Goal: Information Seeking & Learning: Check status

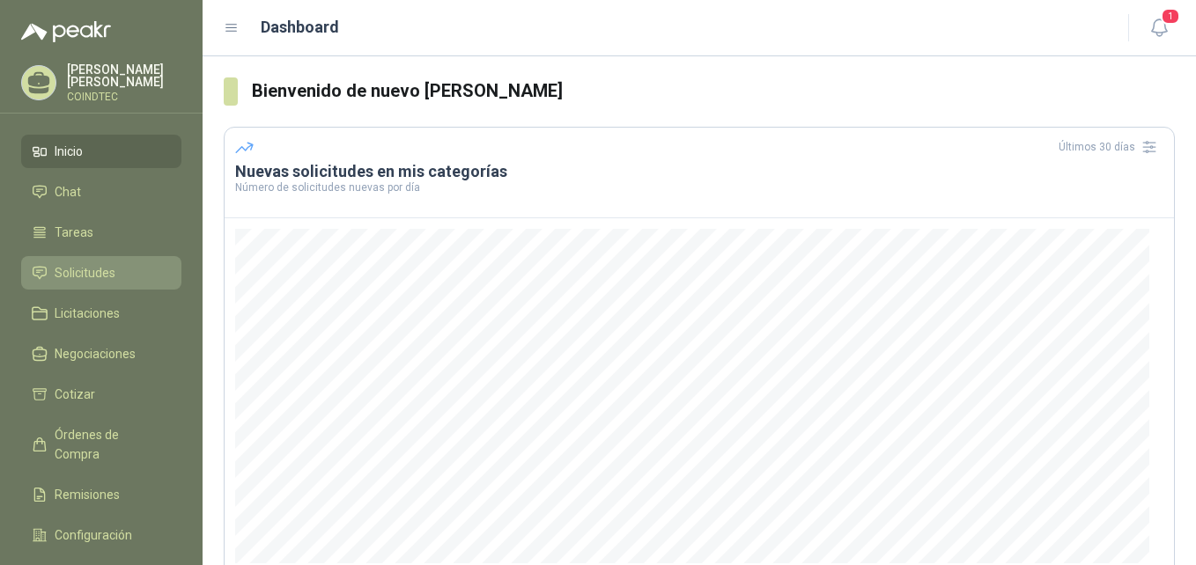
click at [72, 263] on span "Solicitudes" at bounding box center [85, 272] width 61 height 19
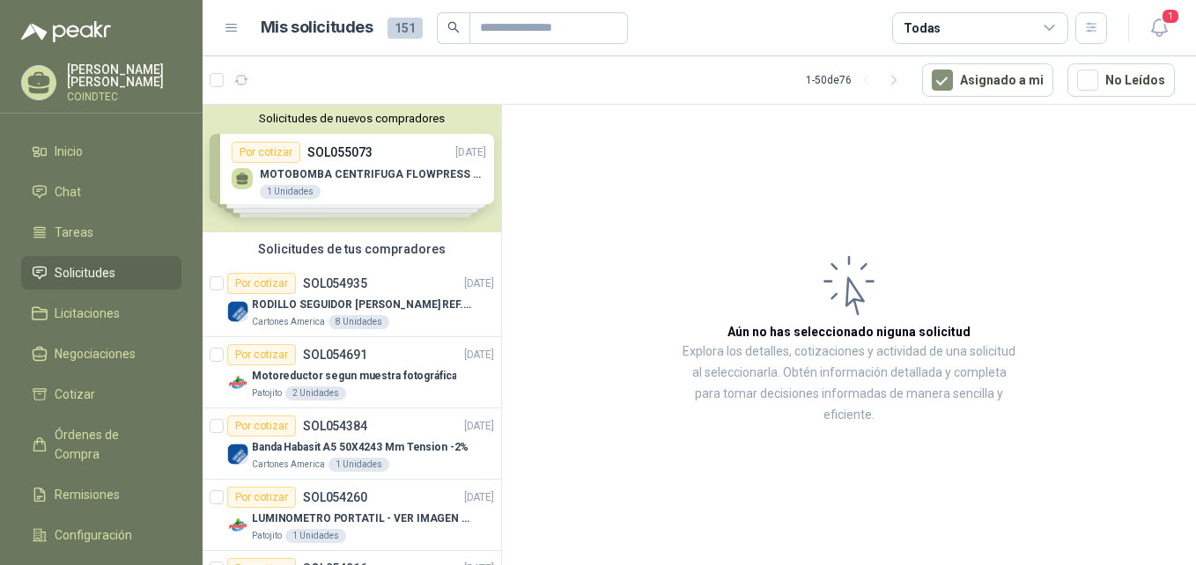
click at [415, 181] on div "Solicitudes de nuevos compradores Por cotizar SOL055073 [DATE] MOTOBOMBA CENTRI…" at bounding box center [352, 169] width 299 height 128
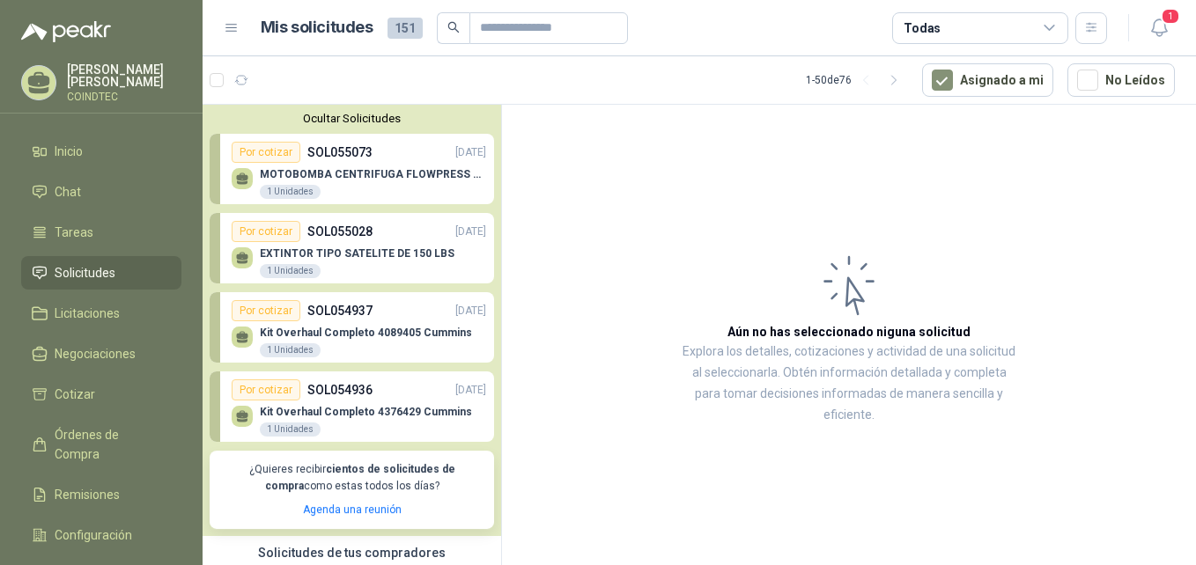
scroll to position [88, 0]
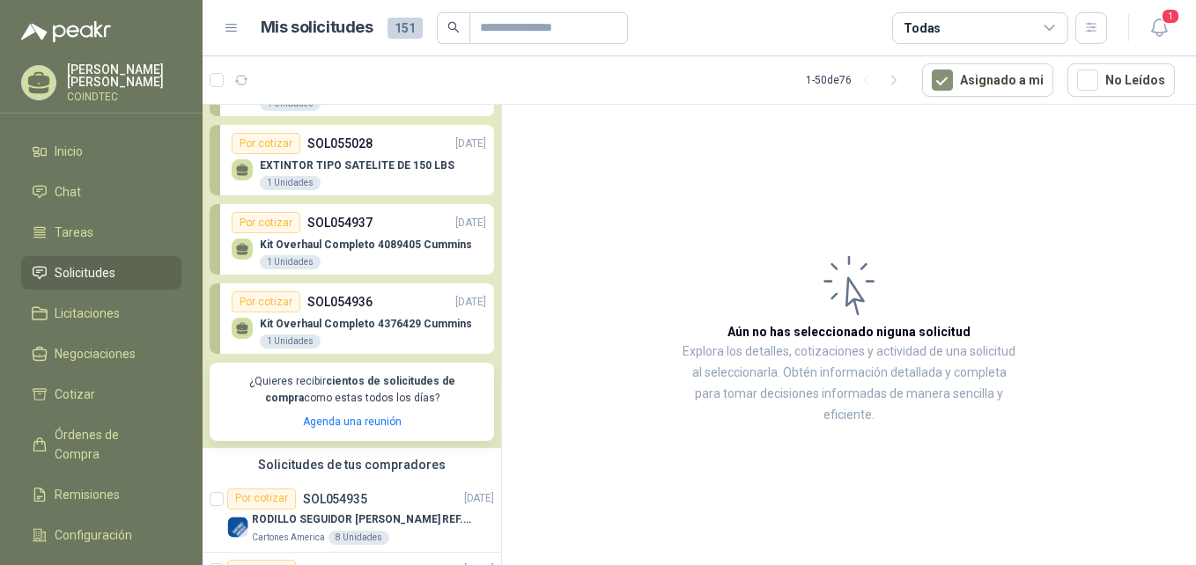
click at [413, 244] on p "Kit Overhaul Completo 4089405 Cummins" at bounding box center [366, 245] width 212 height 12
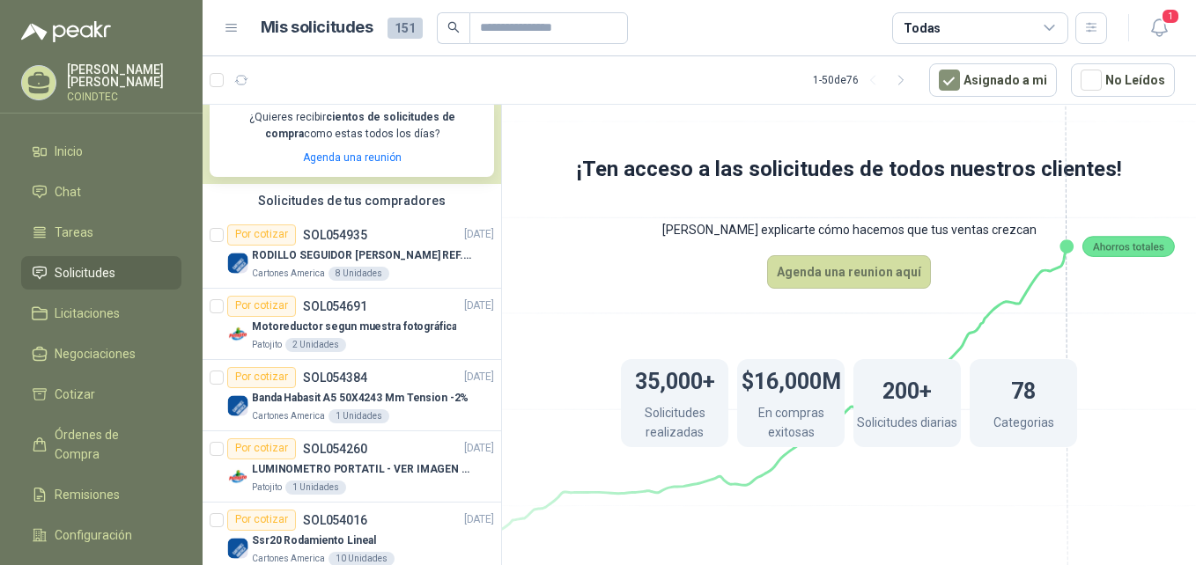
scroll to position [440, 0]
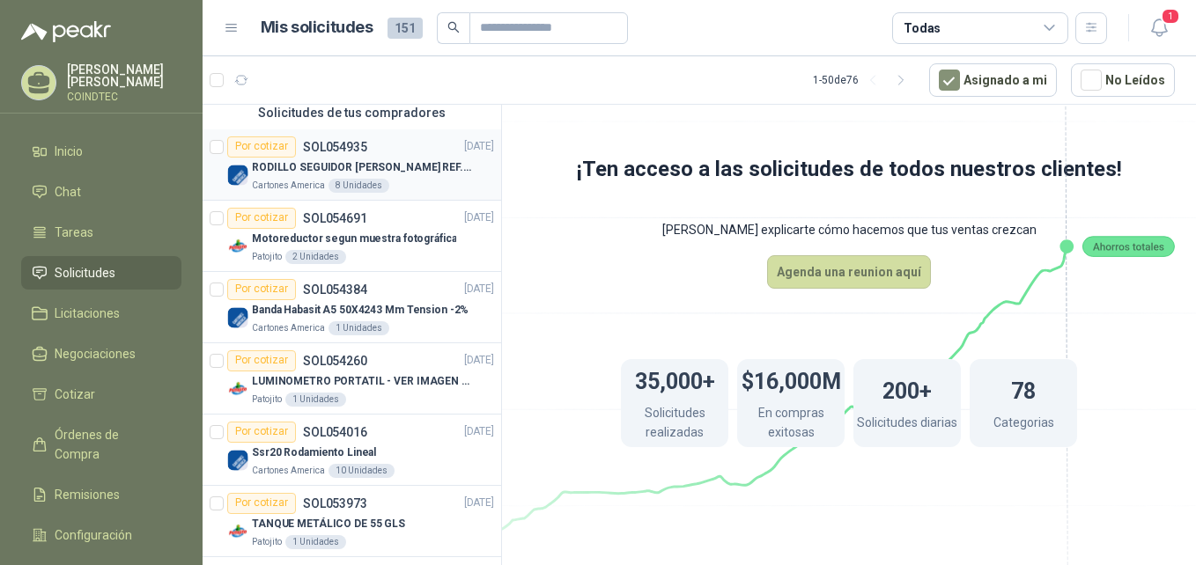
click at [434, 183] on div "Cartones America 8 Unidades" at bounding box center [373, 186] width 242 height 14
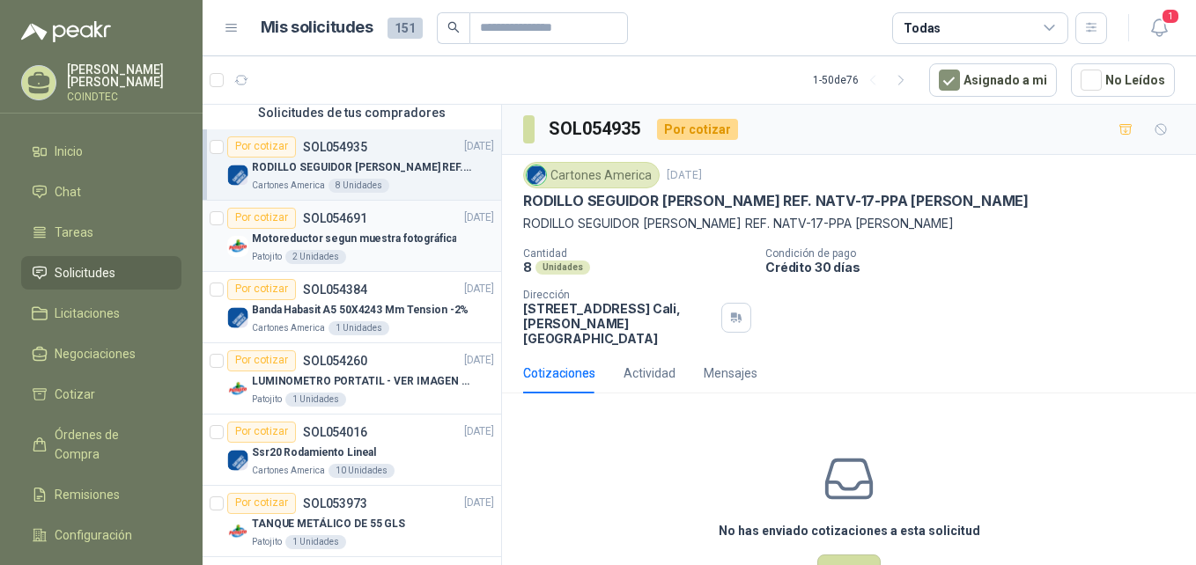
click at [420, 235] on p "Motoreductor segun muestra fotográfica" at bounding box center [354, 239] width 204 height 17
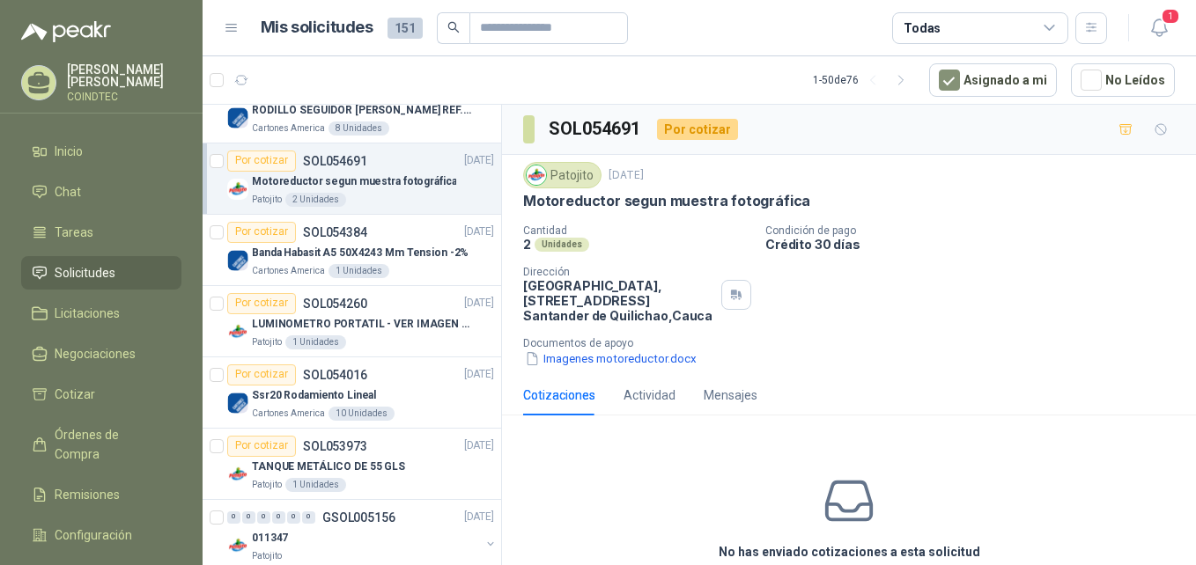
scroll to position [528, 0]
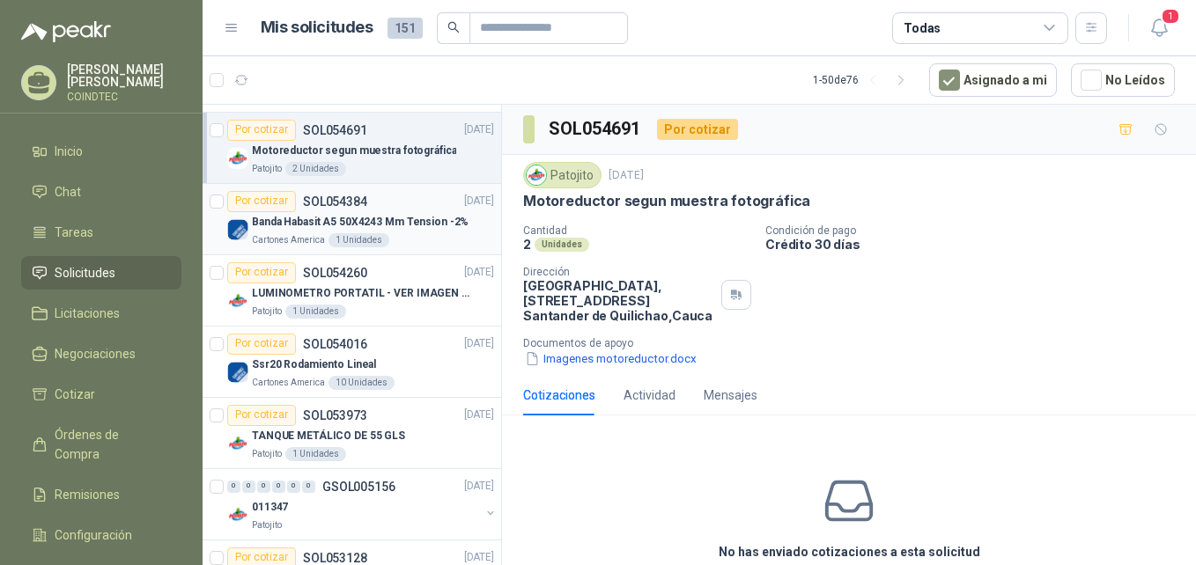
click at [423, 224] on p "Banda Habasit A5 50X4243 Mm Tension -2%" at bounding box center [360, 222] width 217 height 17
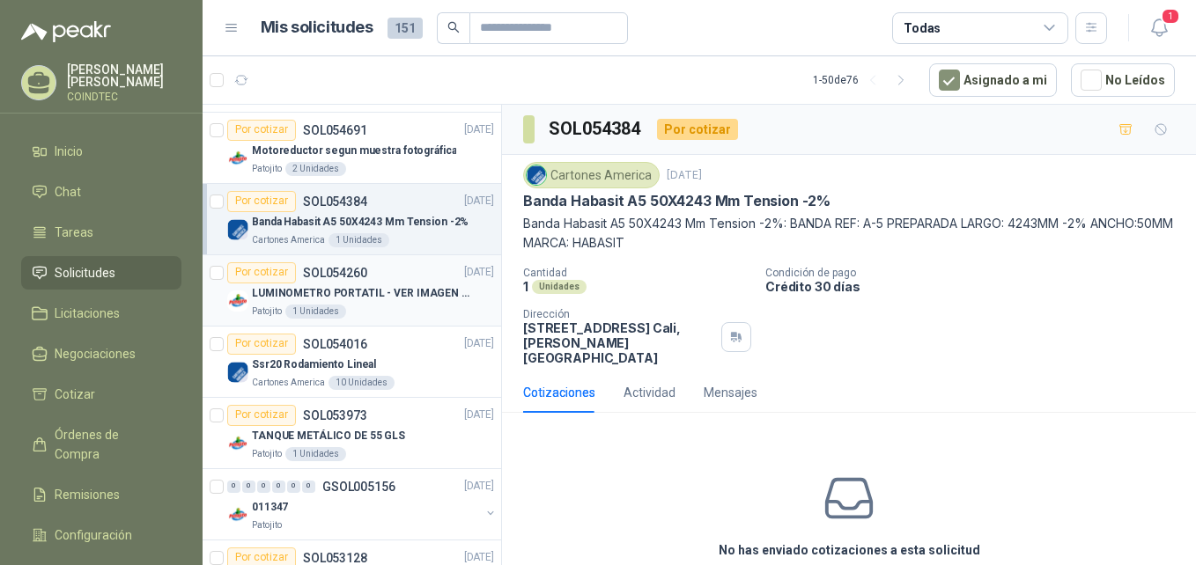
click at [413, 288] on p "LUMINOMETRO PORTATIL - VER IMAGEN ADJUNTA" at bounding box center [361, 293] width 219 height 17
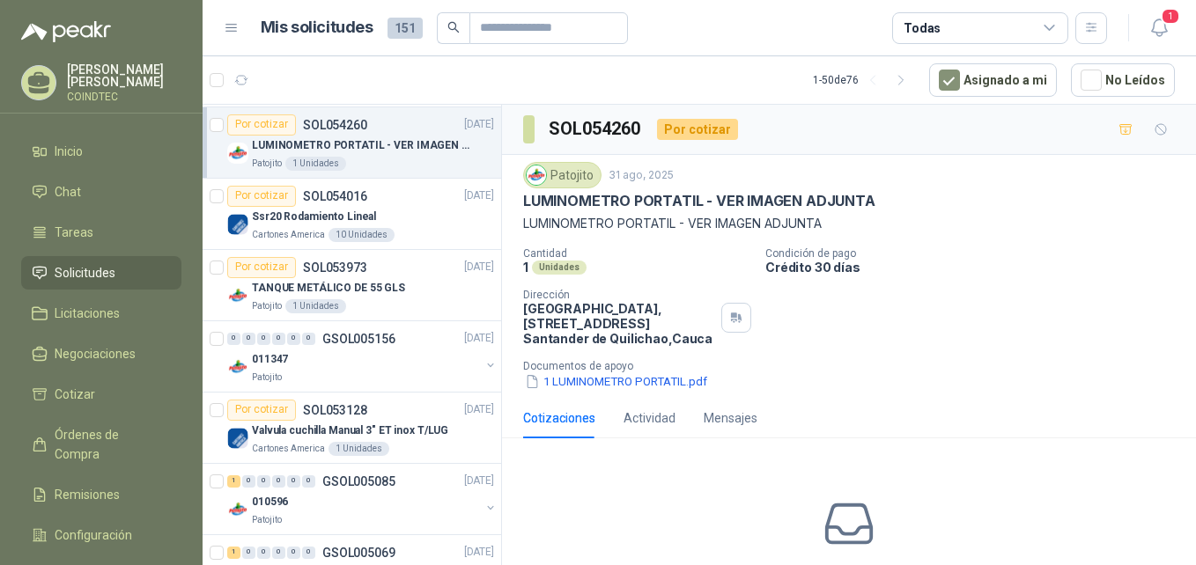
scroll to position [704, 0]
